Goal: Information Seeking & Learning: Learn about a topic

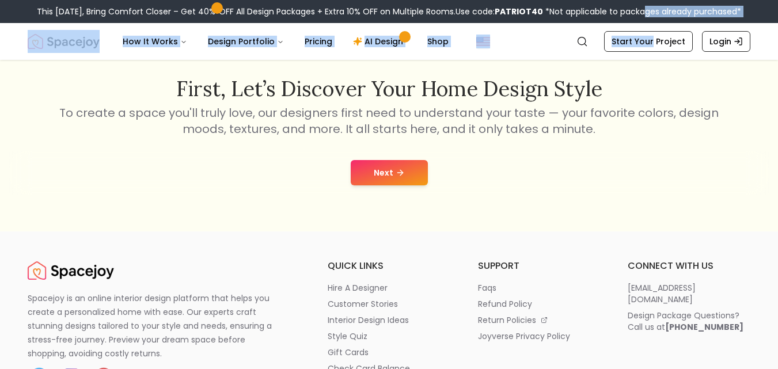
scroll to position [188, 0]
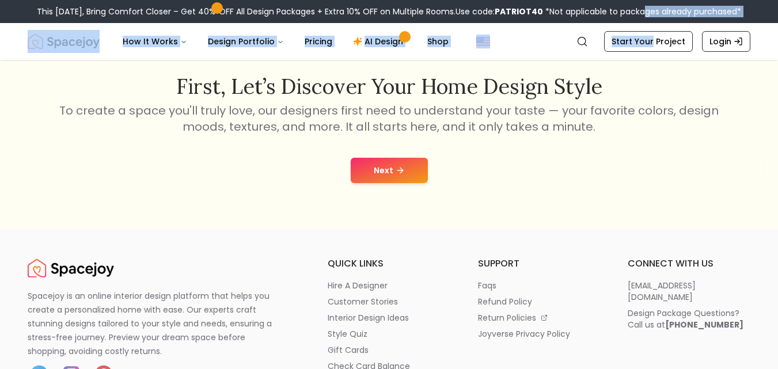
click at [399, 167] on icon at bounding box center [400, 170] width 9 height 9
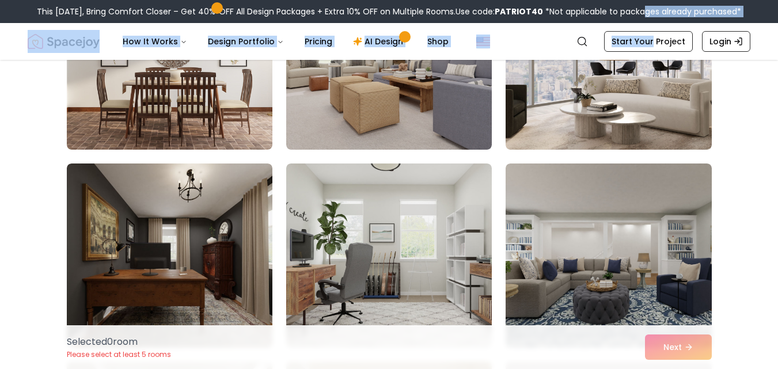
scroll to position [1261, 0]
